Goal: Task Accomplishment & Management: Manage account settings

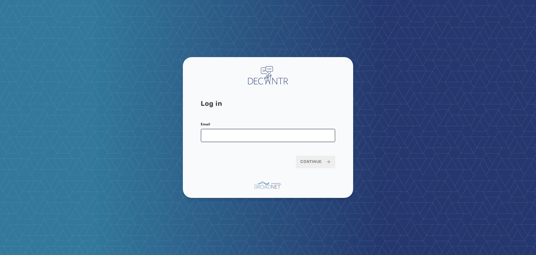
click at [248, 137] on input "Email" at bounding box center [268, 135] width 135 height 13
type input "**********"
click at [317, 161] on span "Continue" at bounding box center [316, 162] width 30 height 6
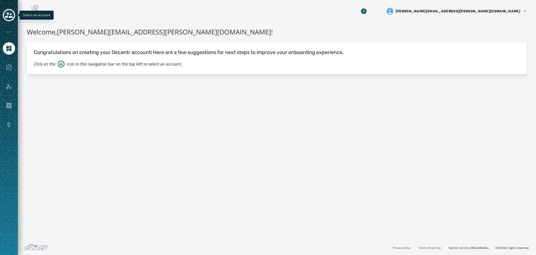
click at [5, 16] on icon "Toggle account select drawer" at bounding box center [9, 15] width 8 height 8
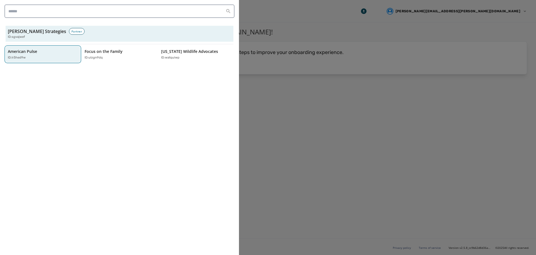
click at [20, 53] on p "American Pulse" at bounding box center [22, 52] width 29 height 6
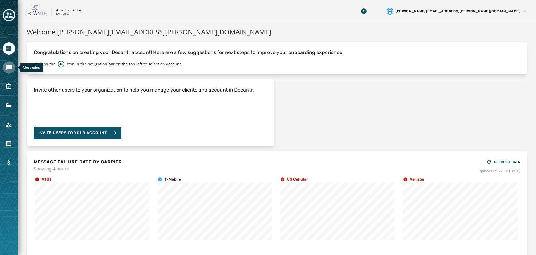
click at [10, 67] on icon "Navigate to Messaging" at bounding box center [9, 68] width 6 height 6
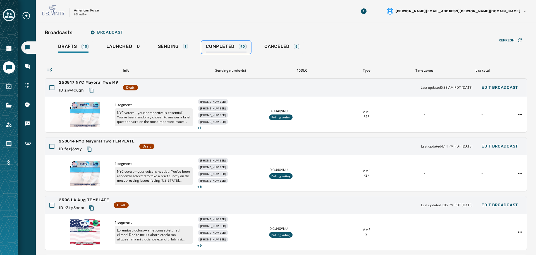
click at [214, 46] on span "Completed" at bounding box center [220, 47] width 29 height 6
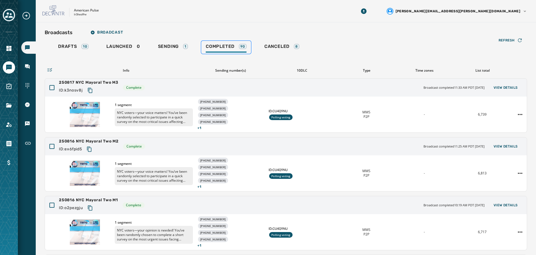
click at [215, 46] on span "Completed" at bounding box center [220, 47] width 29 height 6
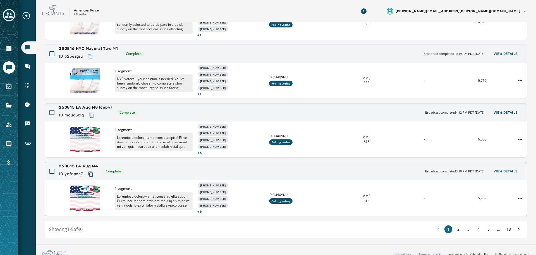
scroll to position [157, 0]
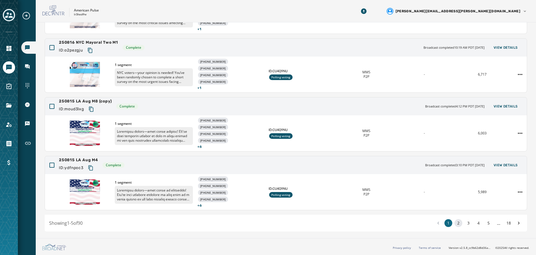
click at [455, 223] on button "2" at bounding box center [459, 223] width 8 height 8
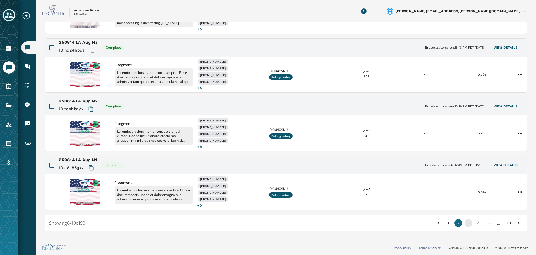
click at [465, 222] on button "3" at bounding box center [469, 223] width 8 height 8
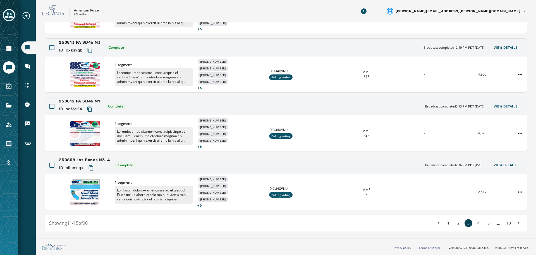
click at [465, 222] on button "3" at bounding box center [469, 223] width 8 height 8
click at [517, 191] on html "Broadcasts Inbox Sending Numbers 10DLC Registration Keywords & Responders Short…" at bounding box center [268, 127] width 536 height 255
click at [502, 165] on html "Broadcasts Inbox Sending Numbers 10DLC Registration Keywords & Responders Short…" at bounding box center [268, 127] width 536 height 255
click at [497, 165] on span "View Details" at bounding box center [506, 165] width 24 height 4
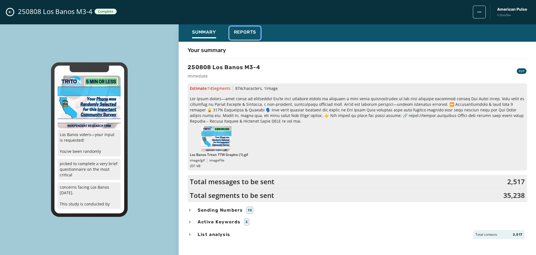
click at [237, 36] on div "Reports" at bounding box center [245, 33] width 22 height 9
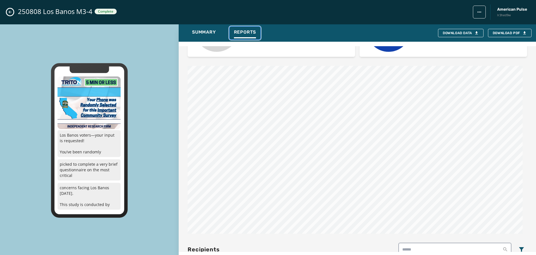
scroll to position [460, 0]
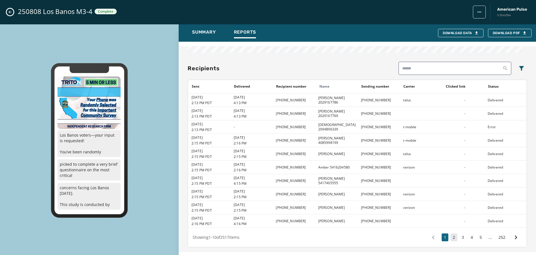
click at [451, 236] on button "2" at bounding box center [454, 237] width 7 height 8
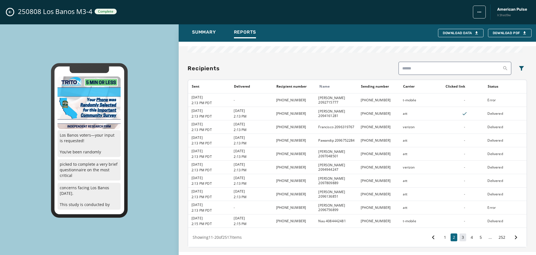
click at [460, 236] on button "3" at bounding box center [463, 237] width 7 height 8
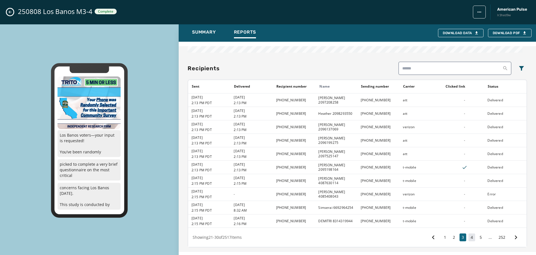
click at [470, 236] on button "4" at bounding box center [472, 237] width 7 height 8
click at [478, 236] on button "5" at bounding box center [481, 237] width 7 height 8
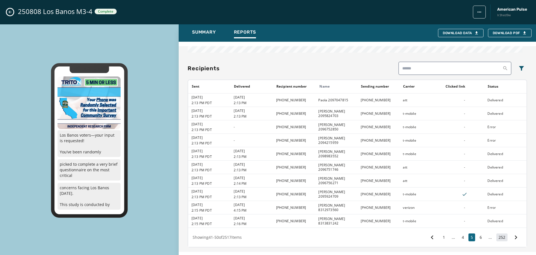
click at [497, 236] on button "252" at bounding box center [502, 237] width 11 height 8
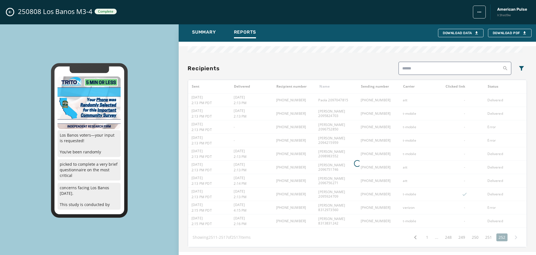
scroll to position [420, 0]
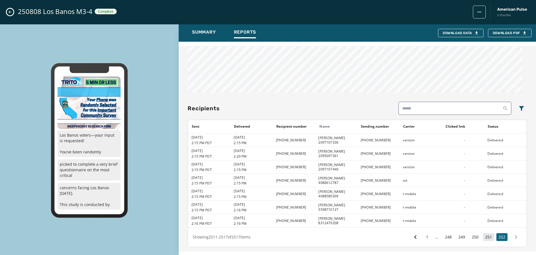
click at [486, 239] on button "251" at bounding box center [488, 237] width 11 height 8
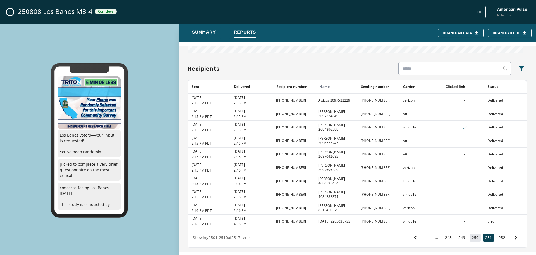
scroll to position [460, 0]
click at [470, 234] on button "250" at bounding box center [475, 237] width 11 height 8
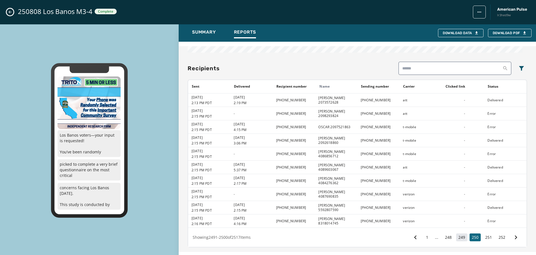
click at [460, 238] on button "249" at bounding box center [462, 237] width 11 height 8
click at [444, 236] on button "248" at bounding box center [448, 237] width 11 height 8
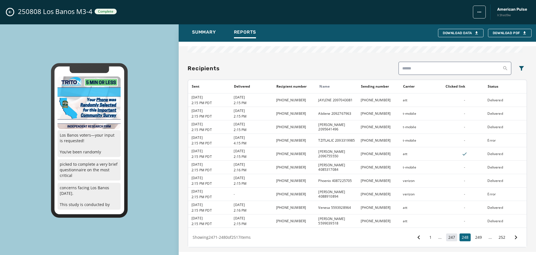
click at [450, 237] on button "247" at bounding box center [451, 237] width 11 height 8
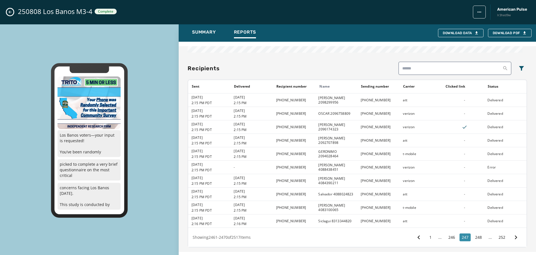
click at [450, 237] on button "246" at bounding box center [451, 237] width 11 height 8
click at [450, 237] on button "245" at bounding box center [451, 237] width 11 height 8
click at [450, 237] on button "244" at bounding box center [451, 237] width 11 height 8
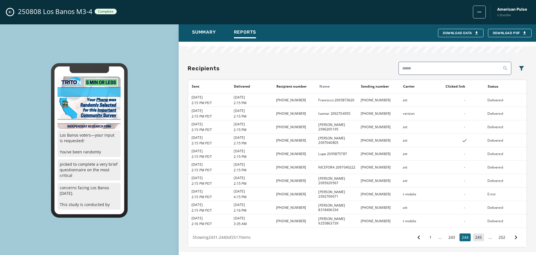
click at [450, 237] on button "243" at bounding box center [451, 237] width 11 height 8
click at [450, 237] on button "242" at bounding box center [451, 237] width 11 height 8
click at [450, 237] on button "241" at bounding box center [451, 237] width 11 height 8
click at [450, 237] on button "240" at bounding box center [451, 237] width 11 height 8
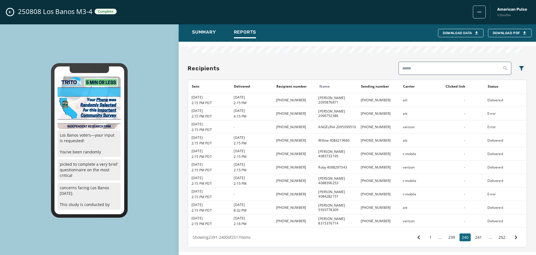
click at [450, 237] on button "239" at bounding box center [451, 237] width 11 height 8
click at [450, 237] on button "238" at bounding box center [451, 237] width 11 height 8
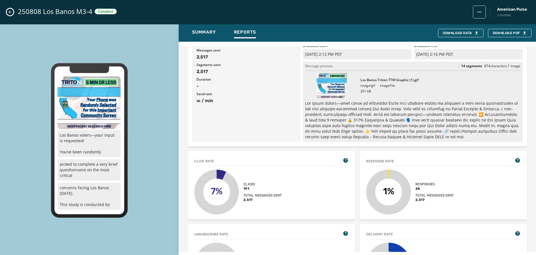
scroll to position [0, 0]
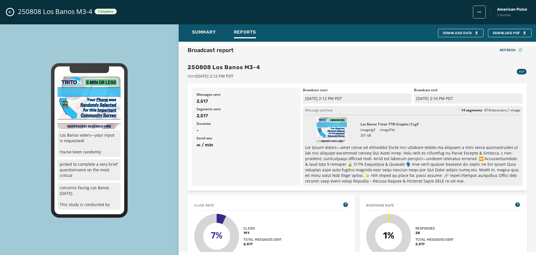
click at [9, 12] on icon "Close admin drawer" at bounding box center [10, 12] width 3 height 3
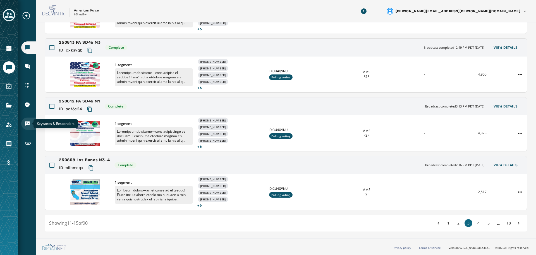
click at [27, 122] on icon "Navigate to Keywords & Responders" at bounding box center [27, 123] width 5 height 5
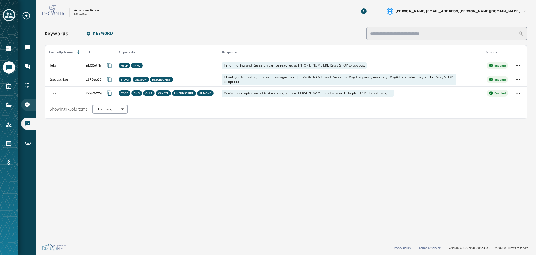
click at [28, 106] on icon "Navigate to 10DLC Registration" at bounding box center [27, 104] width 5 height 5
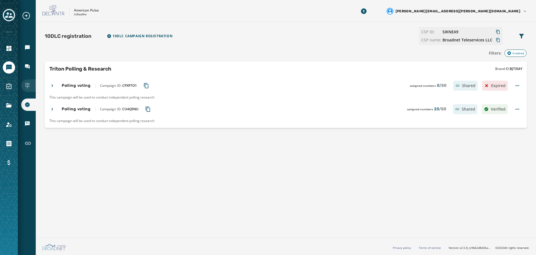
click at [26, 85] on icon "Navigate to Sending Numbers" at bounding box center [28, 86] width 6 height 6
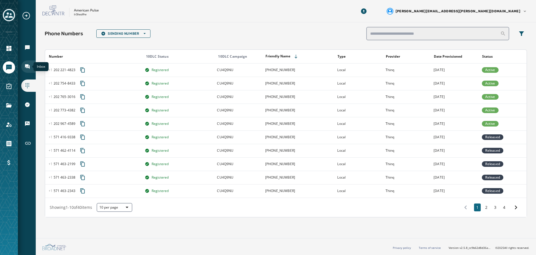
click at [26, 66] on icon "Navigate to Inbox" at bounding box center [27, 66] width 5 height 5
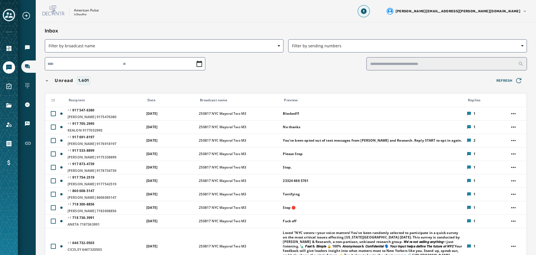
click at [365, 11] on icon "Download Menu" at bounding box center [364, 11] width 2 height 3
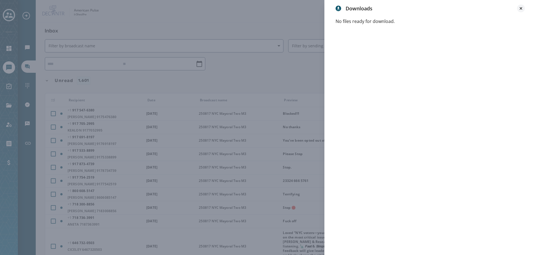
click at [519, 9] on icon at bounding box center [522, 9] width 6 height 6
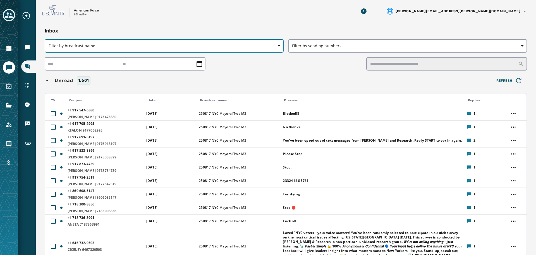
click at [273, 45] on span "Filter by broadcast name" at bounding box center [164, 46] width 231 height 6
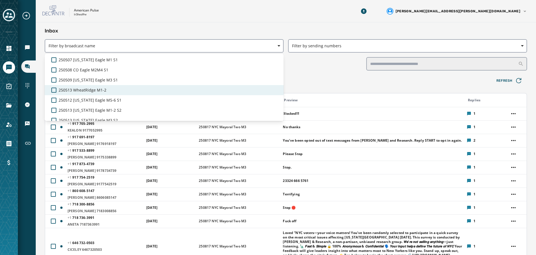
scroll to position [112, 0]
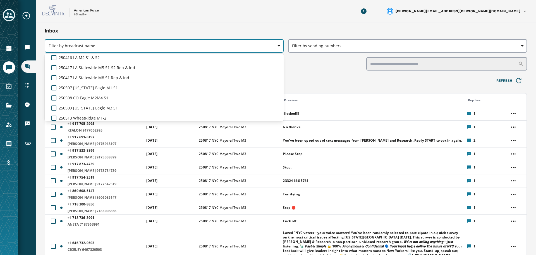
click at [122, 45] on span "Filter by broadcast name" at bounding box center [164, 46] width 231 height 6
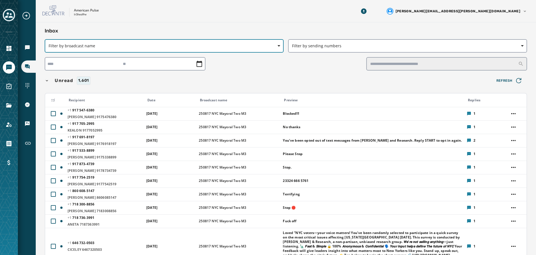
click at [224, 49] on button "Filter by broadcast name" at bounding box center [164, 45] width 239 height 13
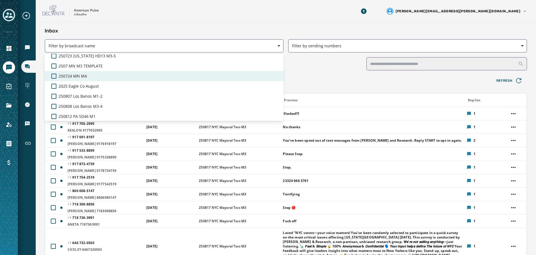
scroll to position [726, 0]
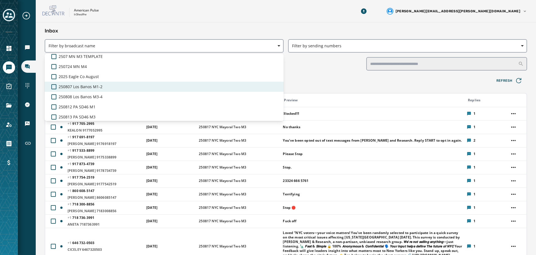
click at [96, 88] on span "250807 Los Banos M1-2" at bounding box center [81, 87] width 44 height 6
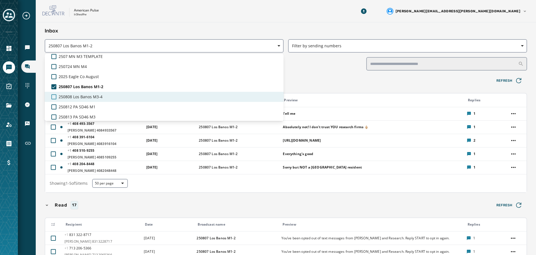
click at [56, 97] on div at bounding box center [53, 96] width 5 height 5
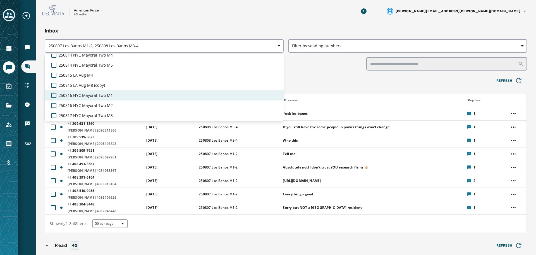
scroll to position [858, 0]
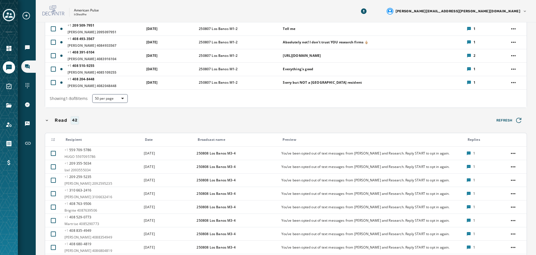
scroll to position [121, 0]
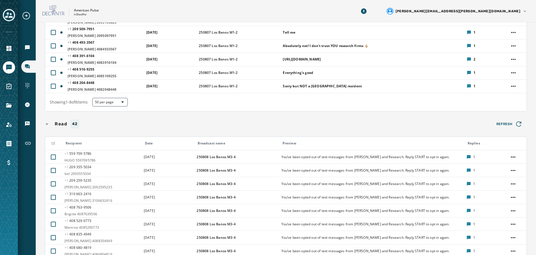
click at [53, 143] on icon at bounding box center [53, 143] width 4 height 4
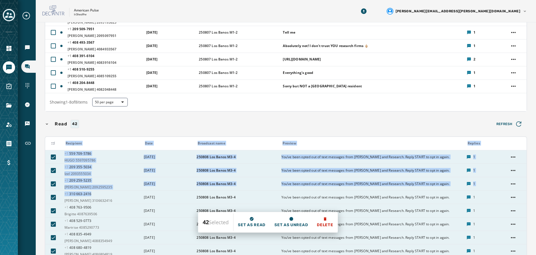
drag, startPoint x: 70, startPoint y: 151, endPoint x: 128, endPoint y: 196, distance: 73.1
click at [508, 156] on html "Broadcasts Inbox Sending Numbers 10DLC Registration Keywords & Responders Short…" at bounding box center [268, 127] width 536 height 255
click at [492, 137] on html "Broadcasts Inbox Sending Numbers 10DLC Registration Keywords & Responders Short…" at bounding box center [268, 127] width 536 height 255
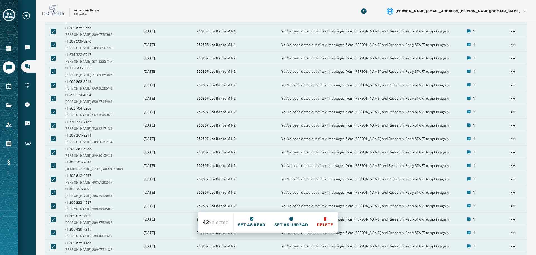
scroll to position [624, 0]
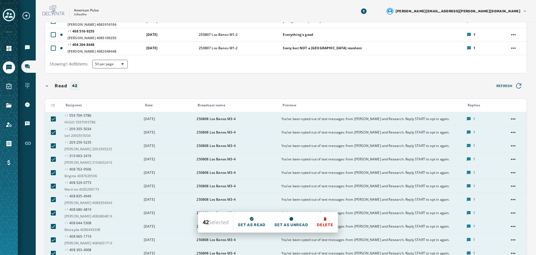
scroll to position [121, 0]
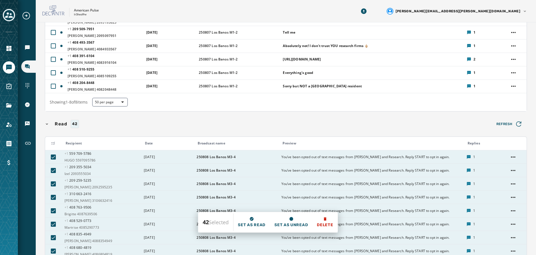
click at [57, 139] on th at bounding box center [53, 143] width 16 height 13
click at [54, 142] on icon at bounding box center [53, 143] width 4 height 4
